Goal: Task Accomplishment & Management: Manage account settings

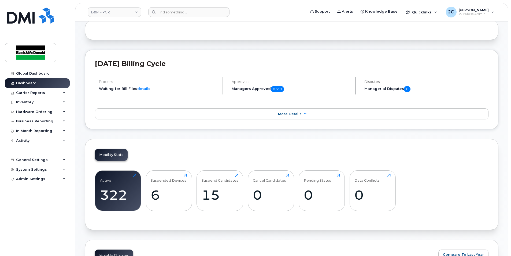
scroll to position [54, 0]
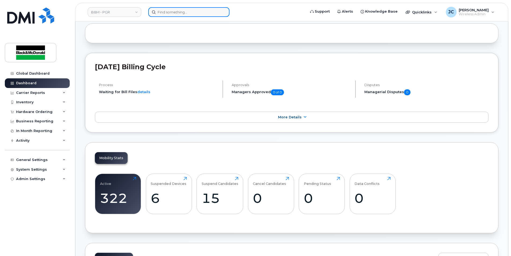
click at [174, 13] on input at bounding box center [188, 12] width 81 height 10
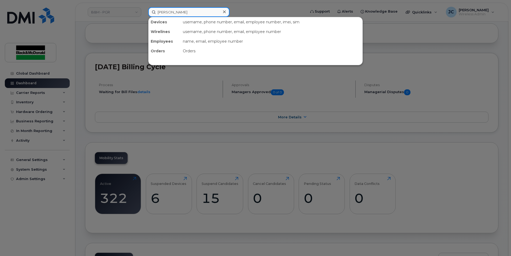
type input "[PERSON_NAME]"
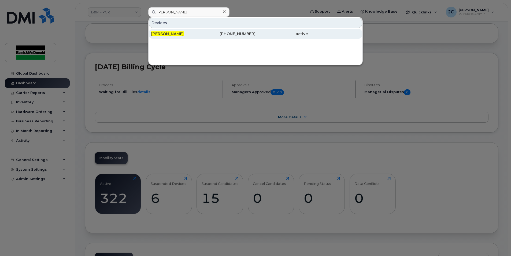
click at [247, 36] on div "[PHONE_NUMBER]" at bounding box center [230, 33] width 52 height 5
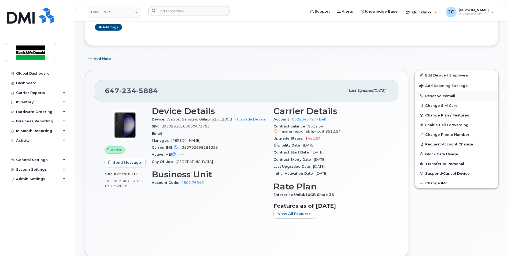
scroll to position [107, 0]
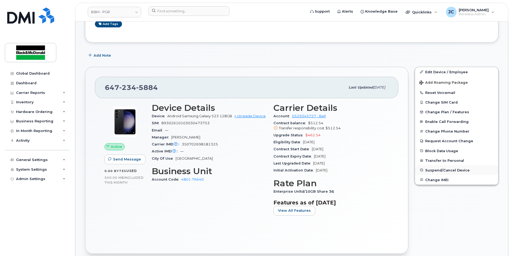
click at [434, 170] on span "Suspend/Cancel Device" at bounding box center [448, 170] width 45 height 4
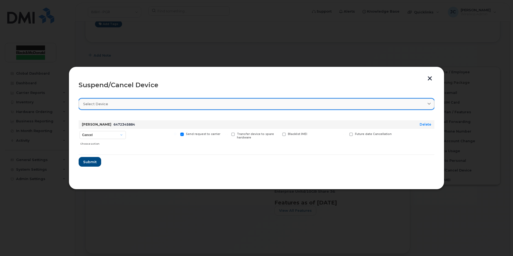
click at [432, 104] on link "Select device" at bounding box center [257, 103] width 356 height 11
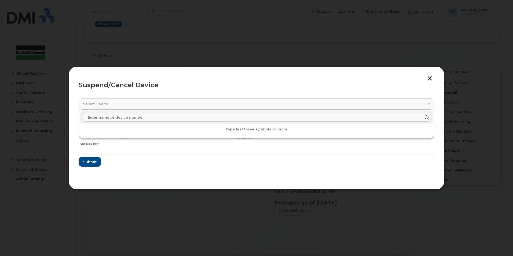
click at [100, 119] on input "text" at bounding box center [256, 117] width 349 height 9
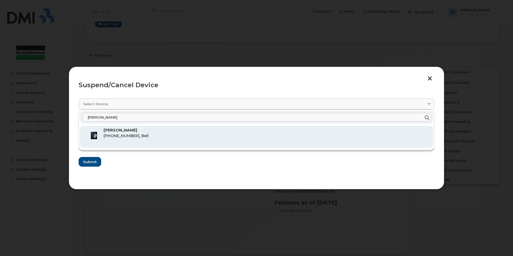
type input "[PERSON_NAME]"
click at [122, 133] on div "Barry Thompson 647-234-5884, Bell" at bounding box center [266, 136] width 325 height 19
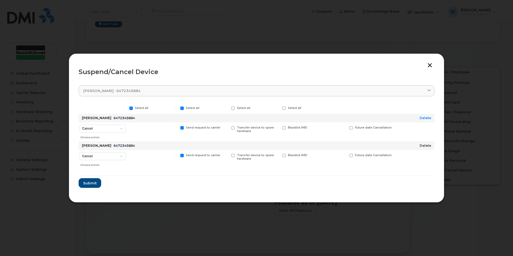
click at [427, 145] on link "Delete" at bounding box center [426, 146] width 12 height 4
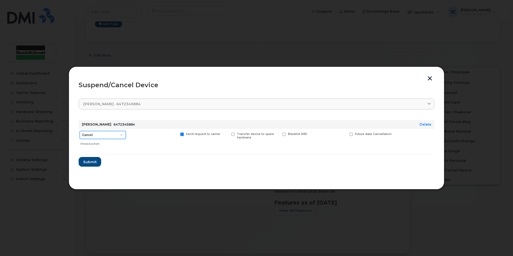
drag, startPoint x: 122, startPoint y: 134, endPoint x: 119, endPoint y: 135, distance: 3.7
click at [122, 134] on select "Cancel Suspend - Extend Suspension Suspend - Reduced Rate Suspend - Full Rate S…" at bounding box center [103, 135] width 46 height 8
select select "[object Object]"
click at [80, 131] on select "Cancel Suspend - Extend Suspension Suspend - Reduced Rate Suspend - Full Rate S…" at bounding box center [103, 135] width 46 height 8
click at [90, 163] on span "Submit" at bounding box center [89, 161] width 13 height 5
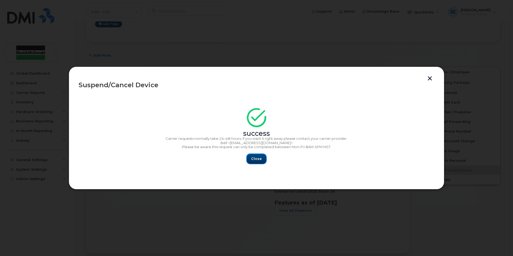
click at [258, 159] on span "Close" at bounding box center [256, 158] width 11 height 5
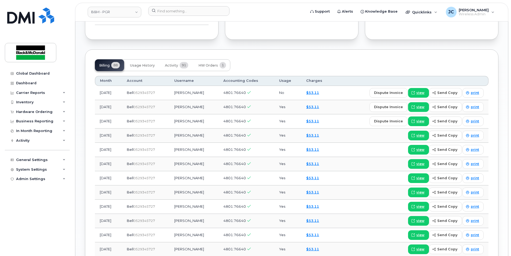
scroll to position [429, 0]
